Goal: Check status

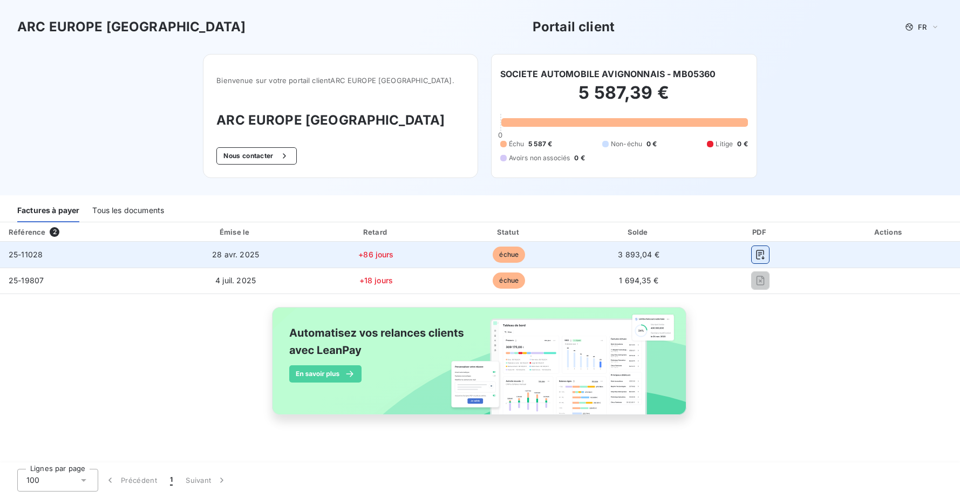
click at [758, 255] on icon "button" at bounding box center [760, 254] width 11 height 11
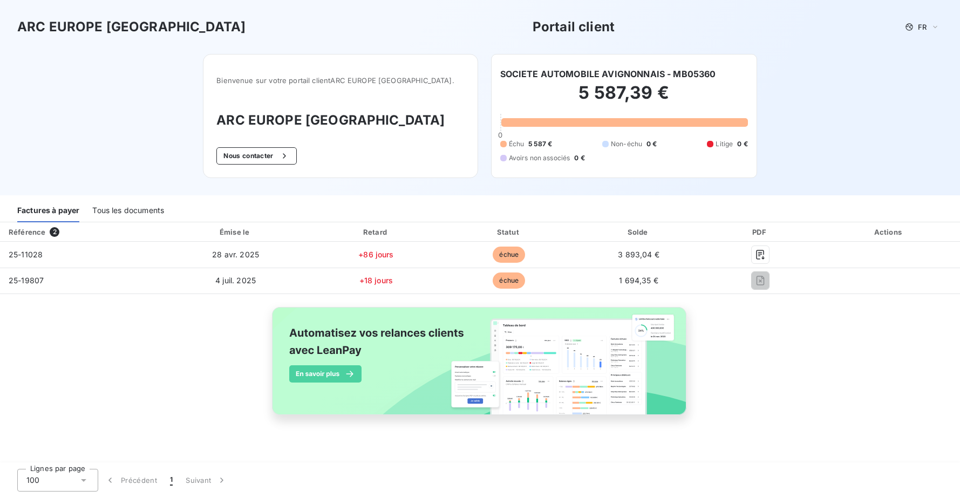
click at [658, 0] on div "ARC [GEOGRAPHIC_DATA] [GEOGRAPHIC_DATA] Portail client FR" at bounding box center [480, 27] width 960 height 54
